Goal: Task Accomplishment & Management: Complete application form

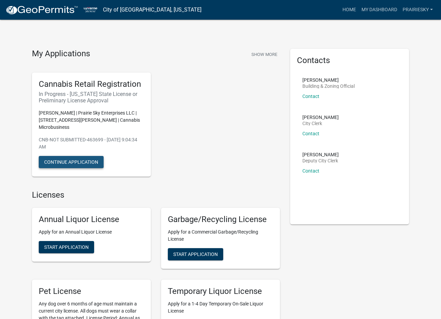
click at [76, 156] on button "Continue Application" at bounding box center [71, 162] width 65 height 12
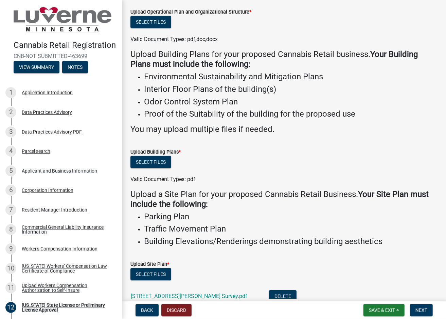
scroll to position [150, 0]
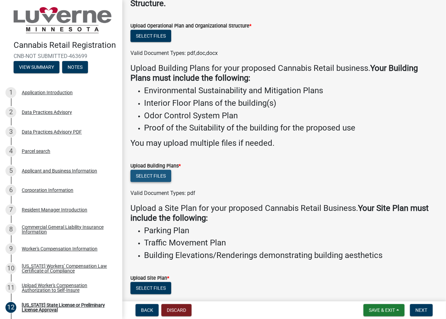
click at [148, 176] on button "Select files" at bounding box center [150, 176] width 41 height 12
click at [153, 177] on button "Select files" at bounding box center [150, 176] width 41 height 12
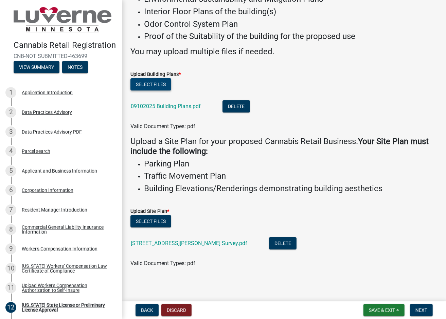
scroll to position [243, 0]
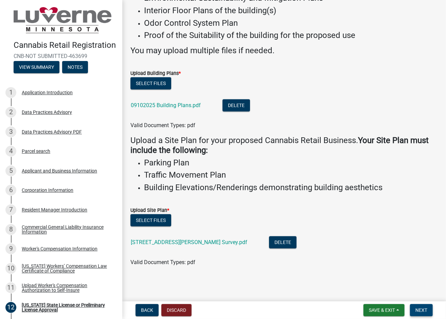
click at [422, 311] on span "Next" at bounding box center [421, 310] width 12 height 5
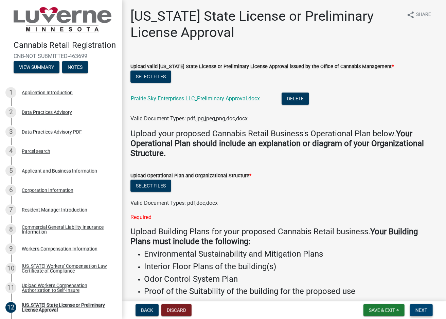
scroll to position [34, 0]
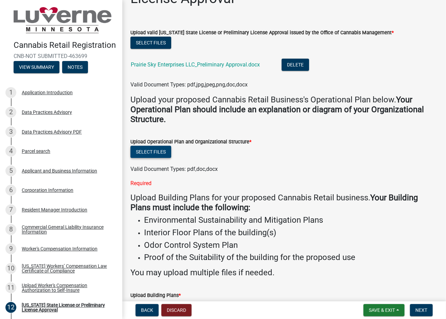
click at [155, 154] on button "Select files" at bounding box center [150, 152] width 41 height 12
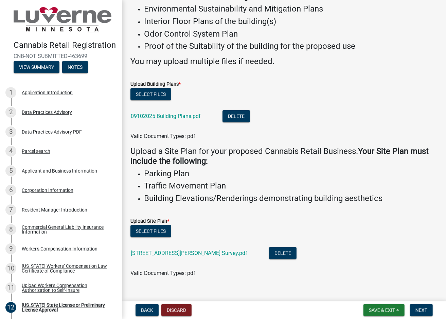
scroll to position [268, 0]
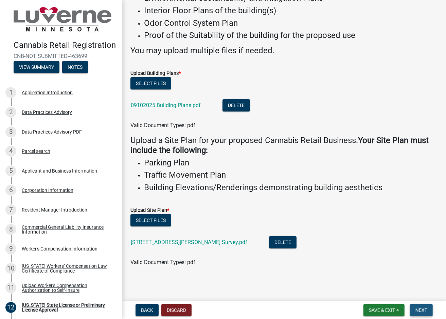
click at [418, 311] on span "Next" at bounding box center [421, 310] width 12 height 5
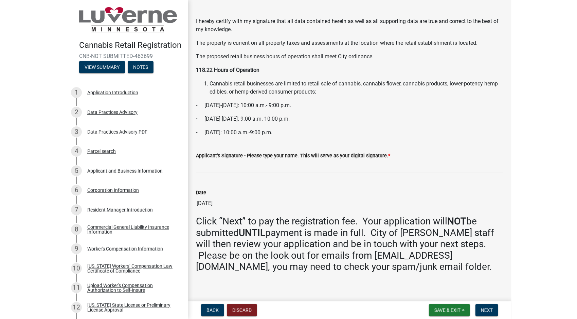
scroll to position [26, 0]
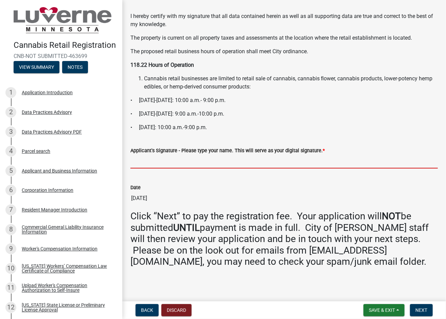
click at [162, 166] on input "Applicant's Signature - Please type your name. This will serve as your digital …" at bounding box center [283, 162] width 307 height 14
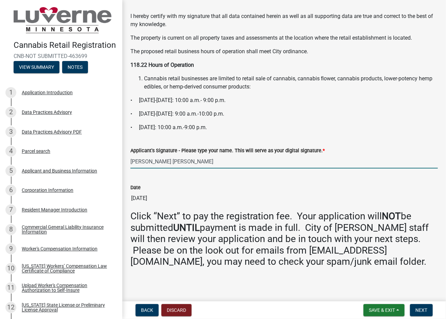
type input "[PERSON_NAME] [PERSON_NAME]"
click at [244, 183] on div "Date [DATE]" at bounding box center [283, 189] width 307 height 31
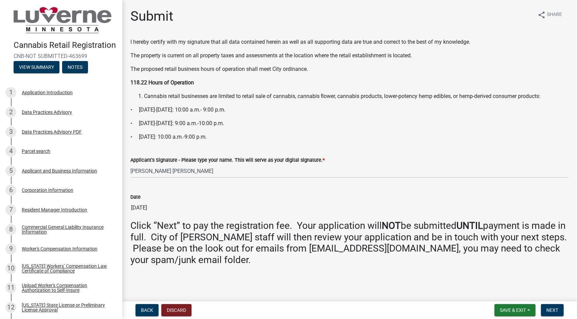
scroll to position [0, 0]
click at [440, 311] on span "Next" at bounding box center [552, 310] width 12 height 5
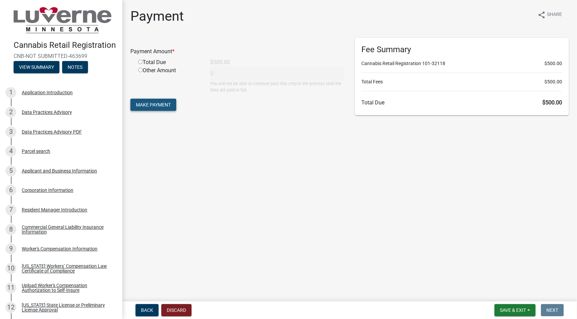
click at [154, 102] on span "Make Payment" at bounding box center [153, 104] width 35 height 5
click at [140, 69] on input "radio" at bounding box center [140, 70] width 4 height 4
radio input "true"
type input "500"
click at [154, 104] on span "Make Payment" at bounding box center [153, 104] width 35 height 5
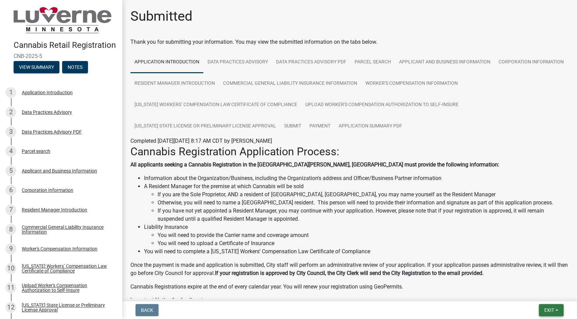
click at [548, 314] on button "Exit" at bounding box center [551, 311] width 25 height 12
click at [535, 292] on button "Save & Exit" at bounding box center [537, 293] width 54 height 16
